Goal: Task Accomplishment & Management: Manage account settings

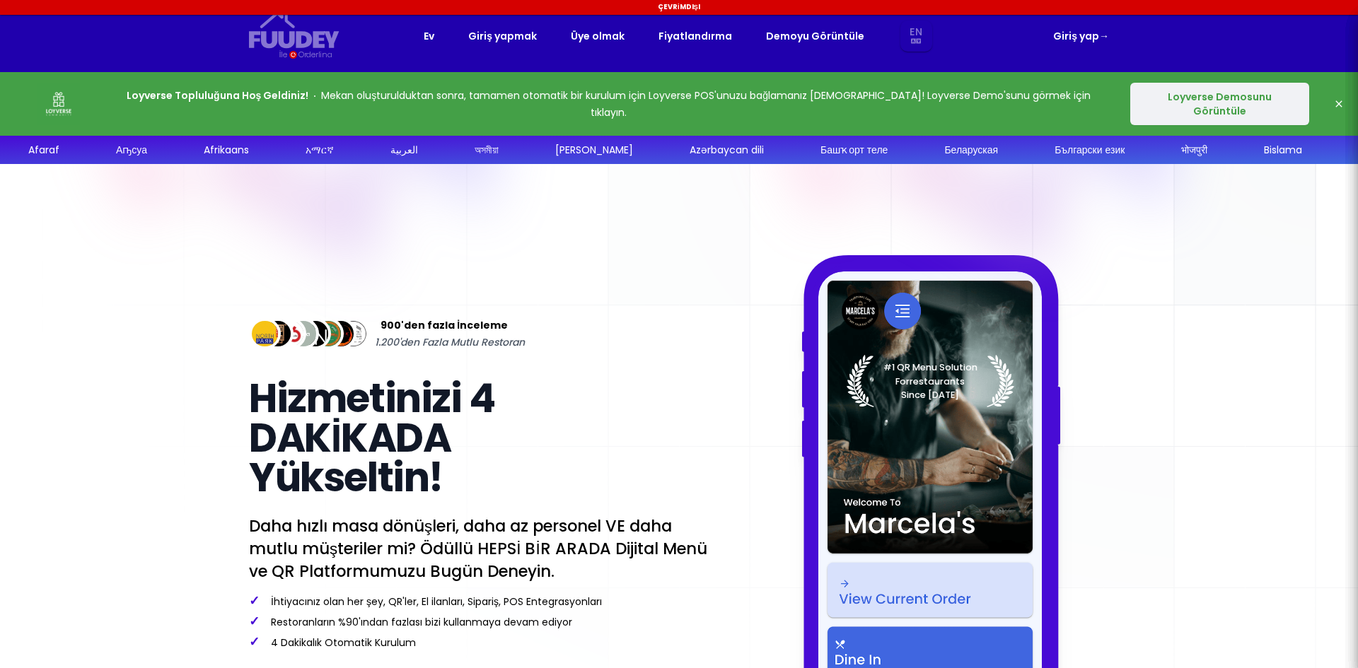
select select "en"
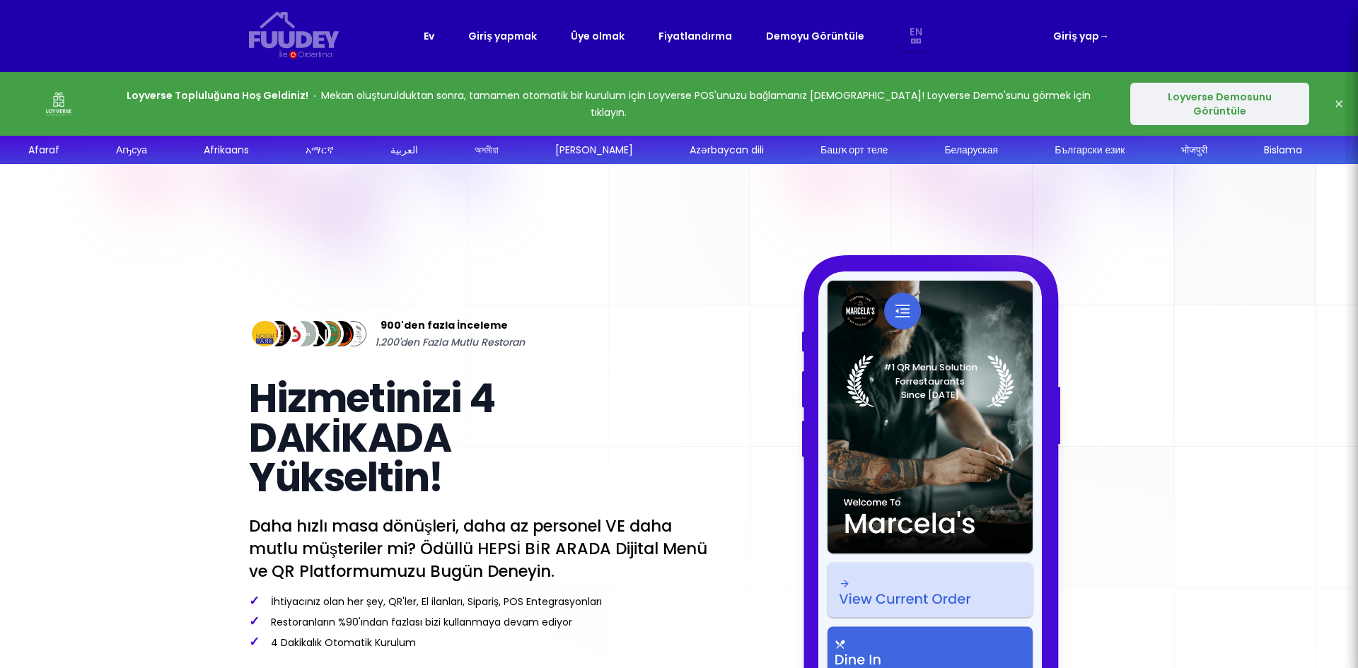
click at [1215, 105] on font "Loyverse Demosunu Görüntüle" at bounding box center [1220, 104] width 104 height 28
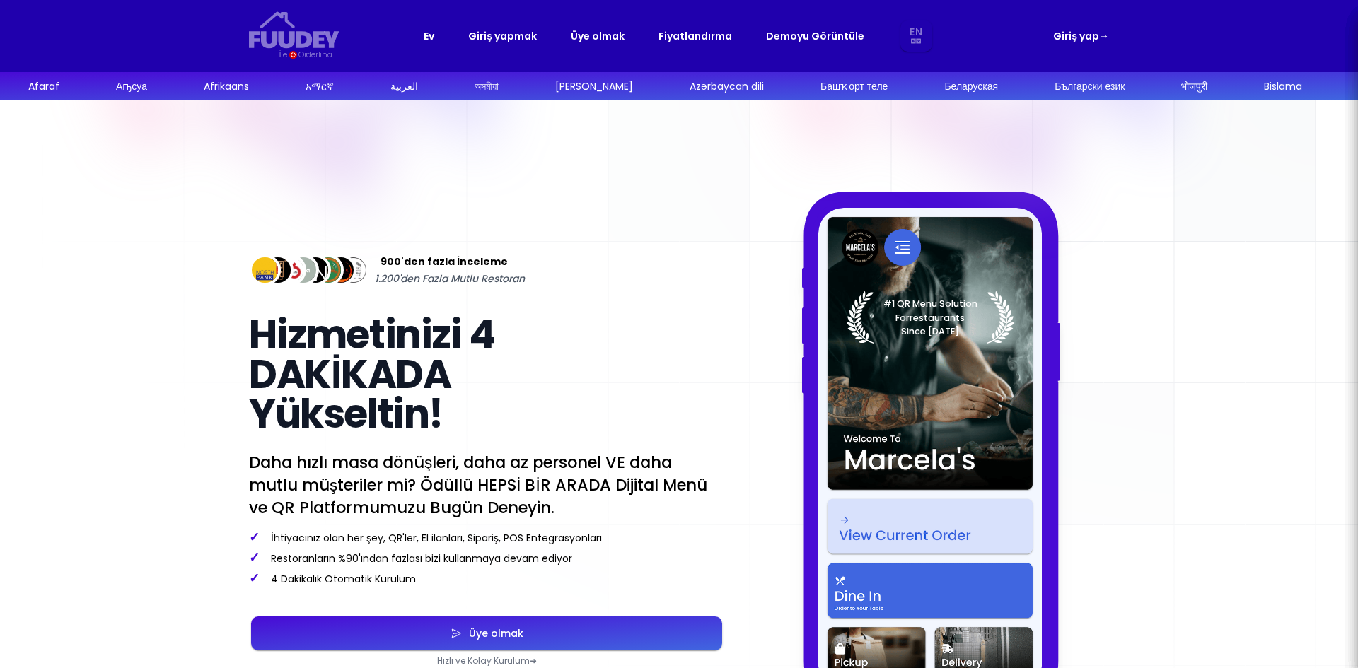
select select "en"
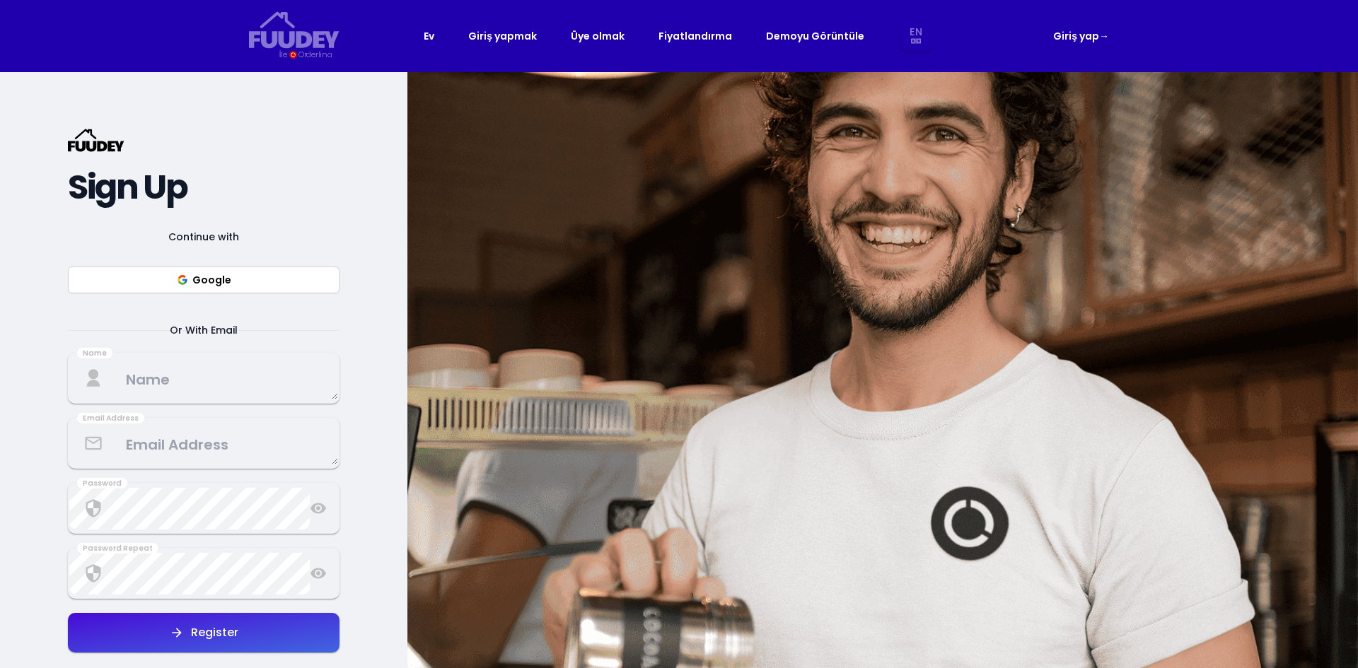
select select "en"
click at [516, 37] on font "Giriş yapmak" at bounding box center [502, 36] width 69 height 14
select select "en"
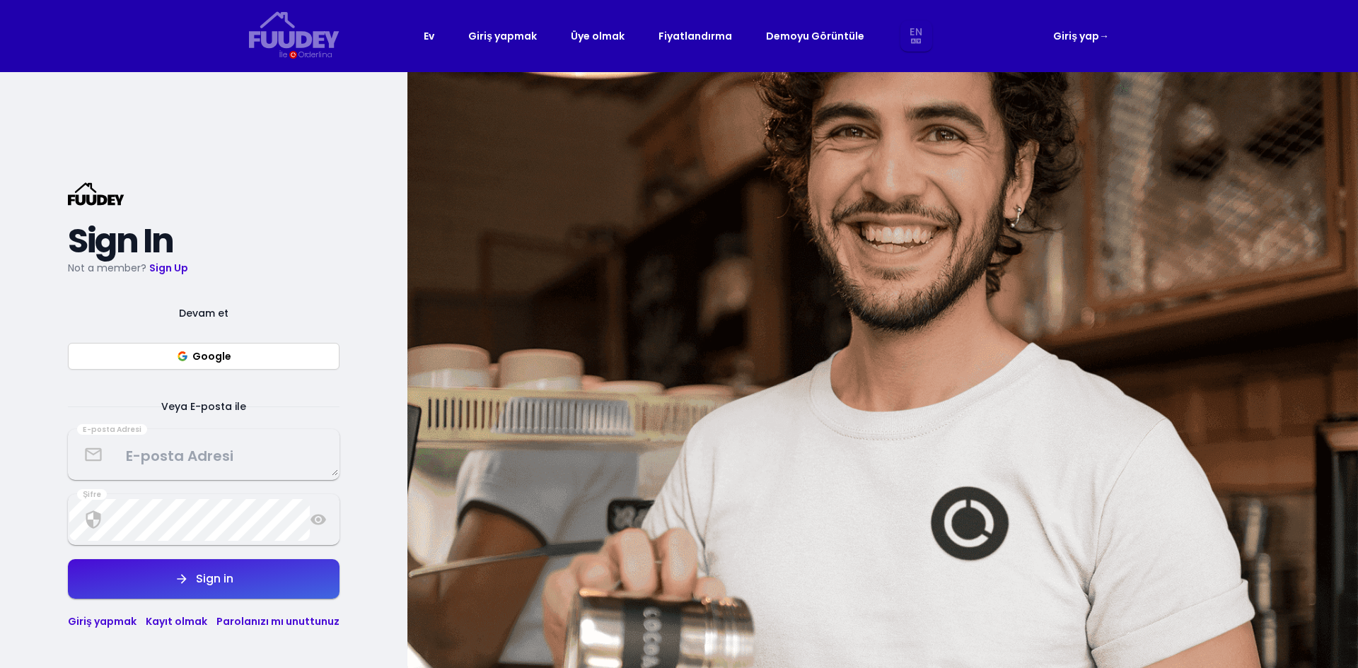
select select "en"
click at [431, 38] on font "Ev" at bounding box center [429, 36] width 11 height 14
select select "en"
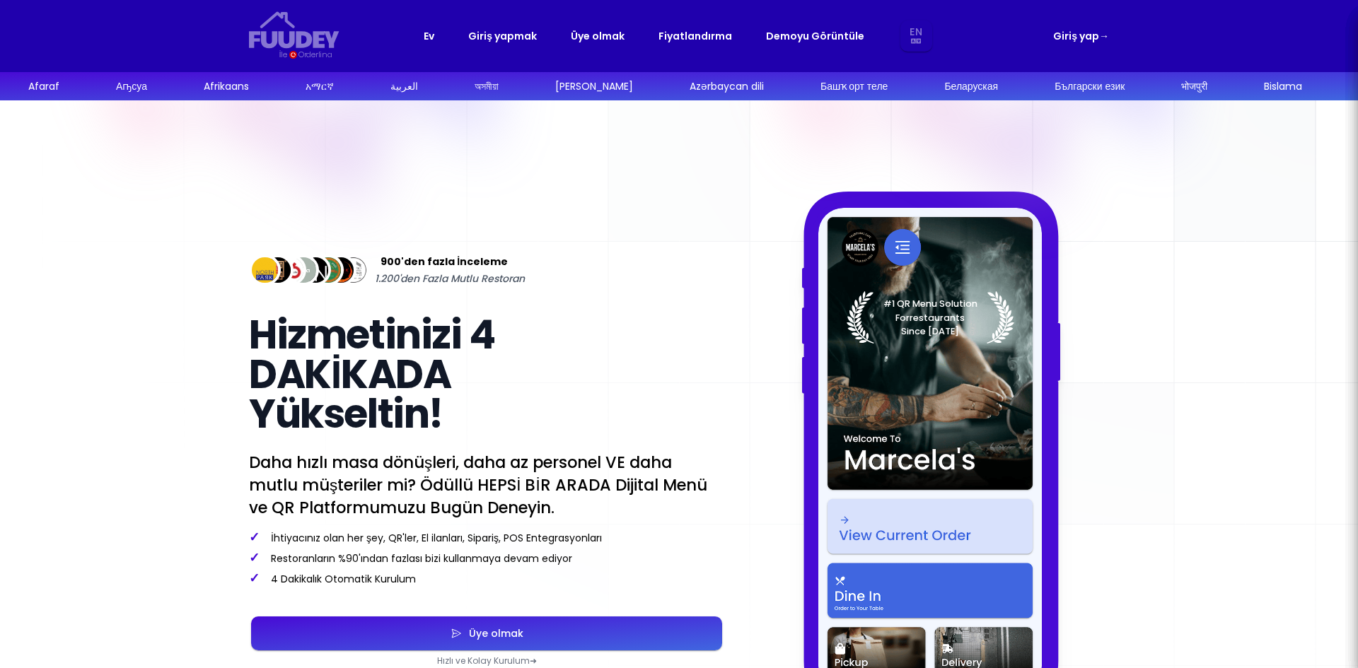
click at [1085, 45] on nav "Fuudey {/* Added fill="currentColor" here */} {/* This rectangle defines the ba…" at bounding box center [678, 36] width 905 height 72
click at [1058, 33] on font "Giriş yap" at bounding box center [1076, 36] width 46 height 14
select select "en"
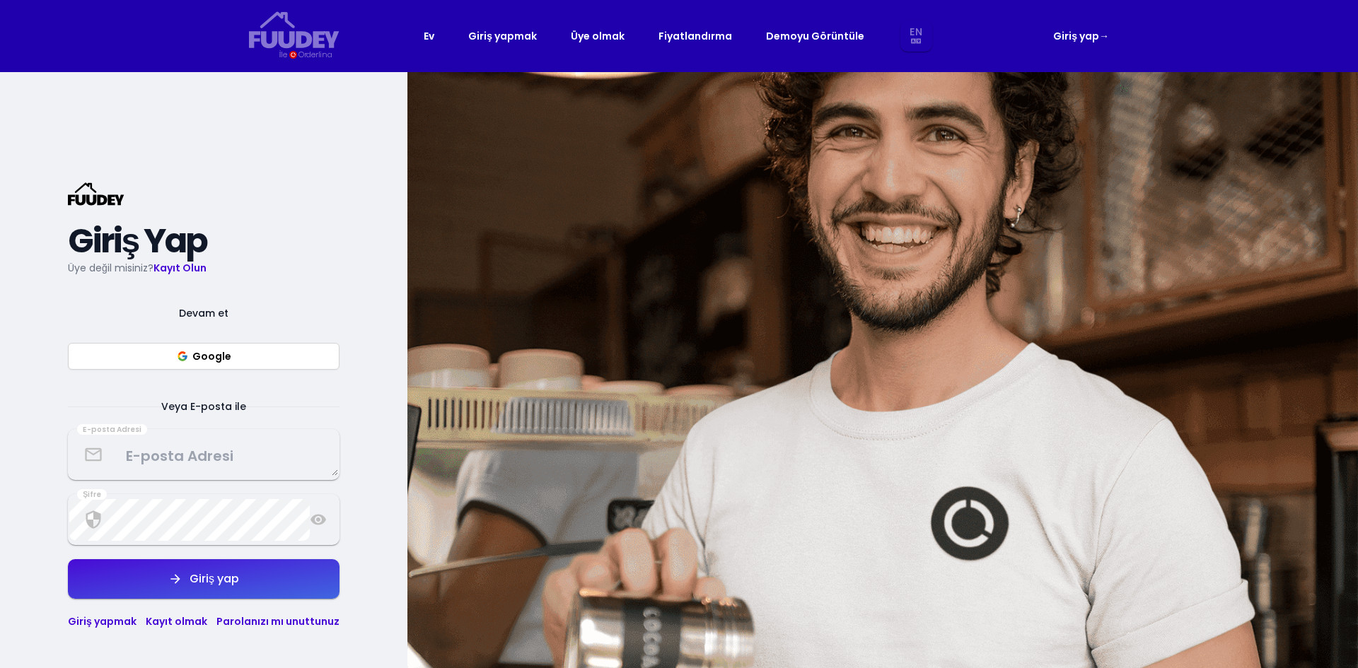
click at [225, 361] on font "Google" at bounding box center [211, 356] width 39 height 14
